Goal: Transaction & Acquisition: Purchase product/service

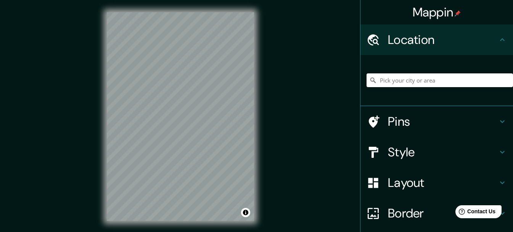
click at [389, 79] on input "Pick your city or area" at bounding box center [440, 80] width 147 height 14
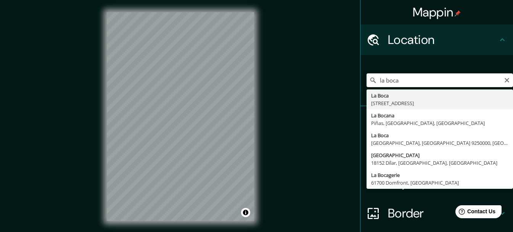
type input "[STREET_ADDRESS]"
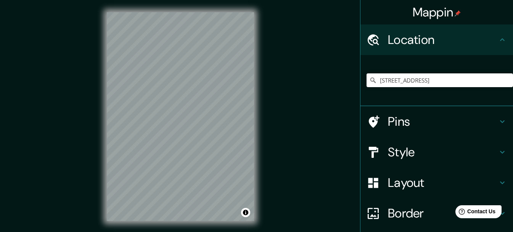
click at [418, 152] on h4 "Style" at bounding box center [443, 151] width 110 height 15
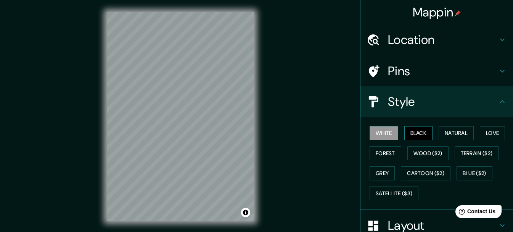
click at [413, 135] on button "Black" at bounding box center [419, 133] width 29 height 14
click at [443, 134] on button "Natural" at bounding box center [456, 133] width 35 height 14
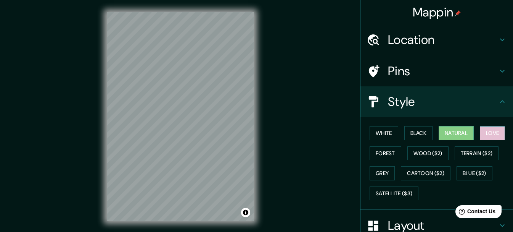
click at [485, 135] on button "Love" at bounding box center [492, 133] width 25 height 14
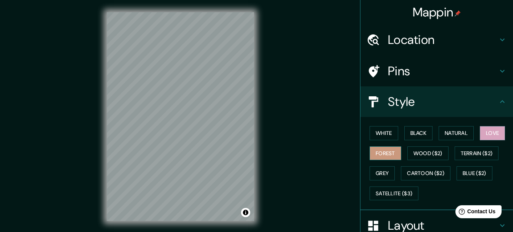
click at [386, 154] on button "Forest" at bounding box center [386, 153] width 32 height 14
click at [410, 153] on button "Wood ($2)" at bounding box center [428, 153] width 41 height 14
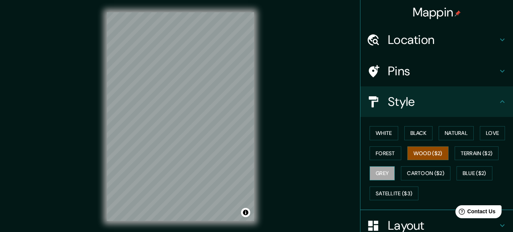
click at [376, 173] on button "Grey" at bounding box center [382, 173] width 25 height 14
click at [463, 152] on button "Terrain ($2)" at bounding box center [477, 153] width 44 height 14
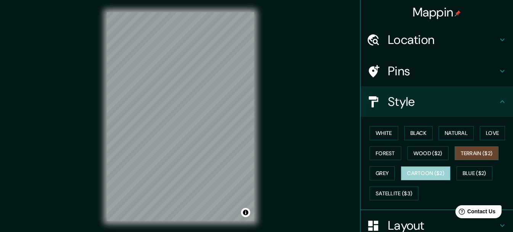
click at [416, 177] on button "Cartoon ($2)" at bounding box center [426, 173] width 50 height 14
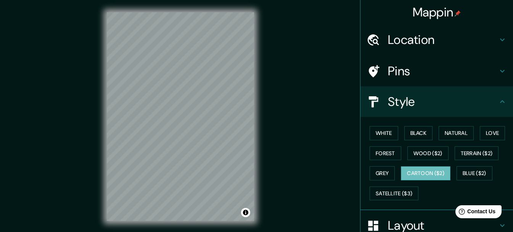
click at [434, 173] on button "Cartoon ($2)" at bounding box center [426, 173] width 50 height 14
click at [391, 189] on button "Satellite ($3)" at bounding box center [394, 193] width 49 height 14
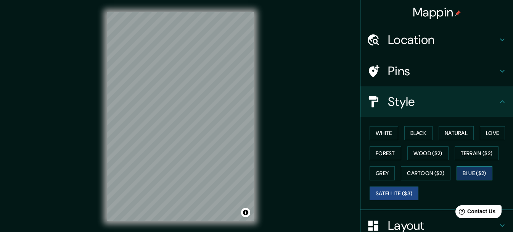
click at [467, 173] on button "Blue ($2)" at bounding box center [475, 173] width 36 height 14
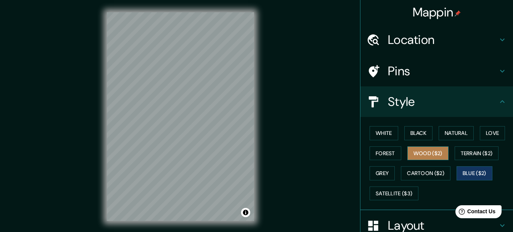
click at [426, 152] on button "Wood ($2)" at bounding box center [428, 153] width 41 height 14
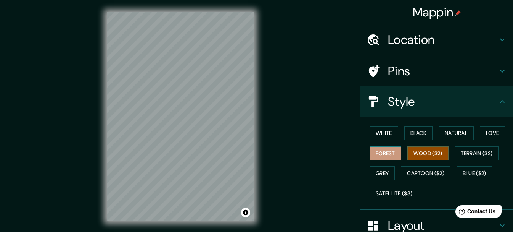
click at [373, 156] on button "Forest" at bounding box center [386, 153] width 32 height 14
click at [378, 138] on button "White" at bounding box center [384, 133] width 29 height 14
